Goal: Information Seeking & Learning: Learn about a topic

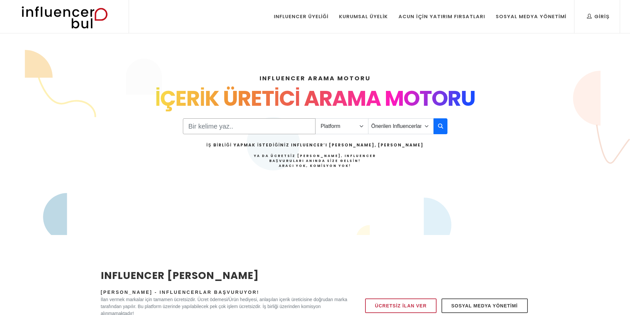
click at [219, 125] on input "Search" at bounding box center [249, 126] width 133 height 16
type input "[PERSON_NAME]"
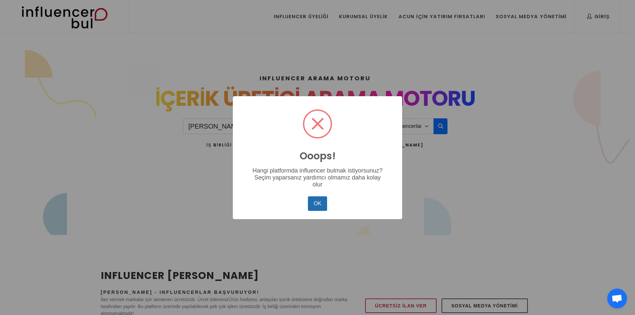
click at [319, 200] on button "OK" at bounding box center [317, 204] width 19 height 15
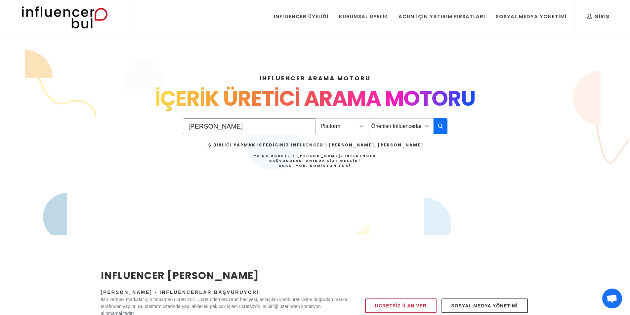
click at [307, 132] on input "[PERSON_NAME]" at bounding box center [249, 126] width 133 height 16
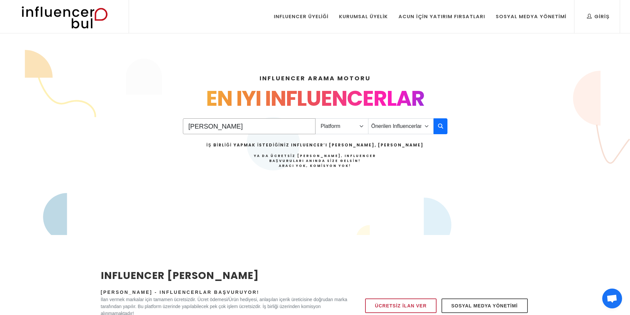
click at [308, 127] on input "[PERSON_NAME]" at bounding box center [249, 126] width 133 height 16
click at [308, 127] on input "Search" at bounding box center [249, 126] width 133 height 16
click at [356, 125] on select "Platform Instagram Facebook Youtube Tiktok Twitter Twitch" at bounding box center [341, 126] width 53 height 16
select select "1"
click at [315, 118] on select "Platform Instagram Facebook Youtube Tiktok Twitter Twitch" at bounding box center [341, 126] width 53 height 16
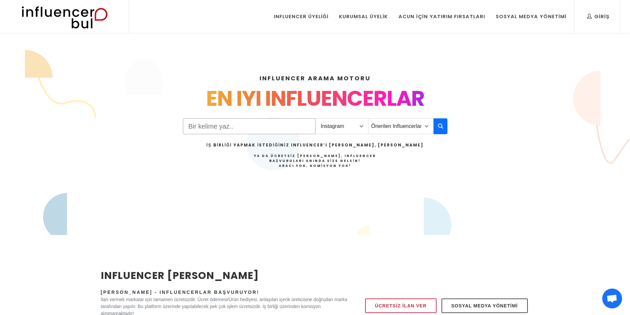
click at [282, 127] on input "Search" at bounding box center [249, 126] width 133 height 16
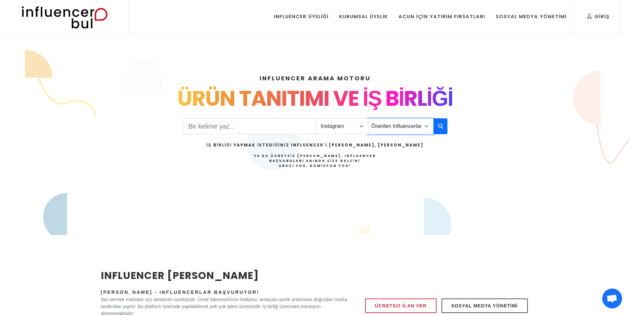
click at [395, 127] on select "Önerilen Influencerlar Aile & [PERSON_NAME] & [PERSON_NAME] [PERSON_NAME] & Giy…" at bounding box center [401, 126] width 66 height 16
select select "1"
click at [368, 118] on select "Önerilen Influencerlar Aile & [PERSON_NAME] & [PERSON_NAME] [PERSON_NAME] & Giy…" at bounding box center [401, 126] width 66 height 16
click at [283, 126] on input "Search" at bounding box center [249, 126] width 133 height 16
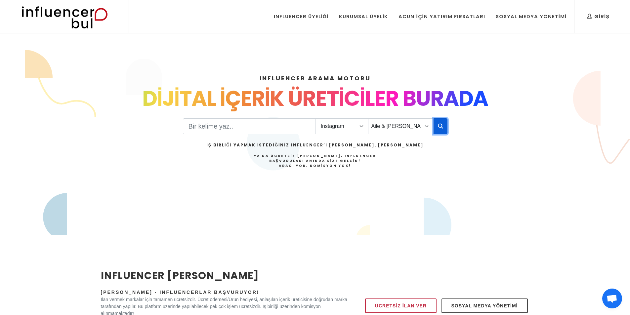
click at [441, 130] on button "button" at bounding box center [441, 126] width 14 height 16
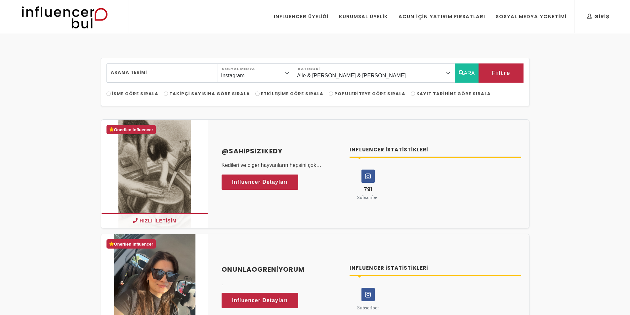
select select "1"
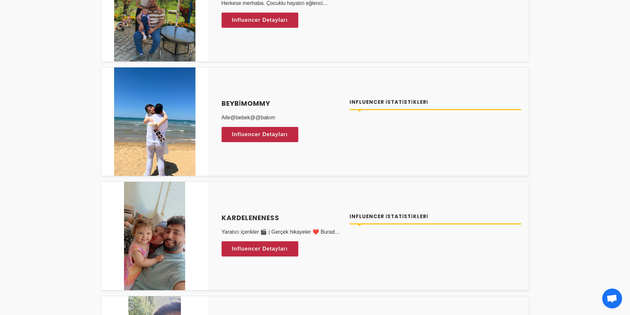
scroll to position [1952, 0]
